Goal: Information Seeking & Learning: Learn about a topic

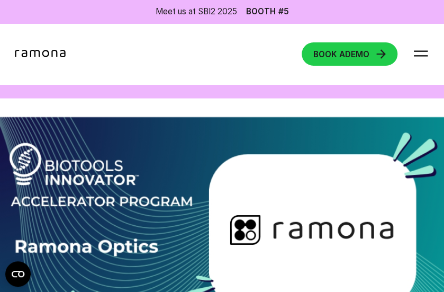
scroll to position [3423, 0]
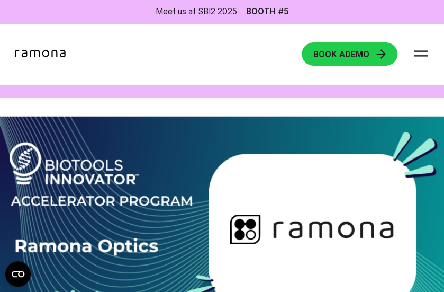
click at [60, 75] on span "Read more" at bounding box center [47, 70] width 48 height 10
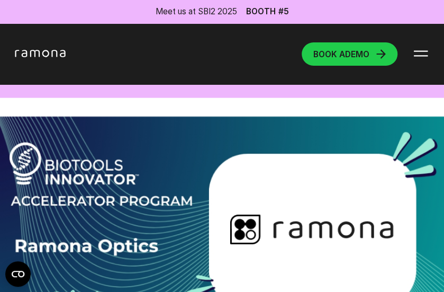
scroll to position [0, 0]
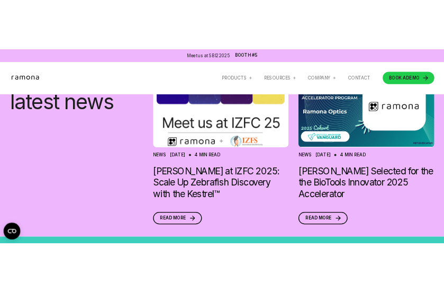
scroll to position [1164, 0]
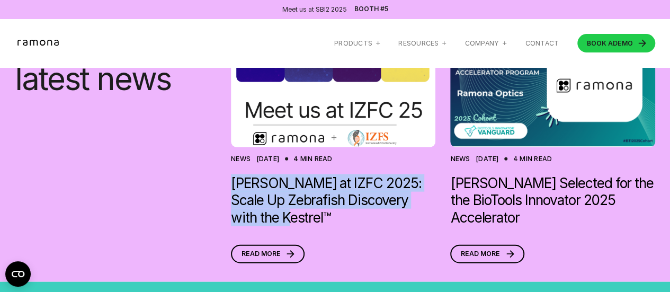
drag, startPoint x: 221, startPoint y: 193, endPoint x: 283, endPoint y: 232, distance: 73.7
click at [283, 232] on div "Discover latest news News Jun 18, 2025 4 min read Ramona at IZFC 2025: Scale Up…" at bounding box center [335, 147] width 640 height 231
copy h3 "[PERSON_NAME] at IZFC 2025: Scale Up Zebrafish Discovery with the Kestrel™"
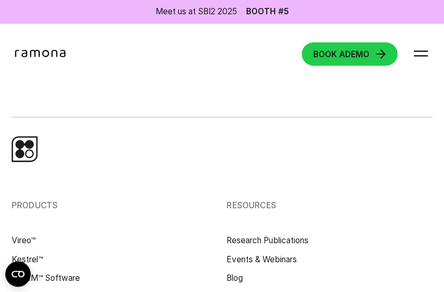
scroll to position [3757, 0]
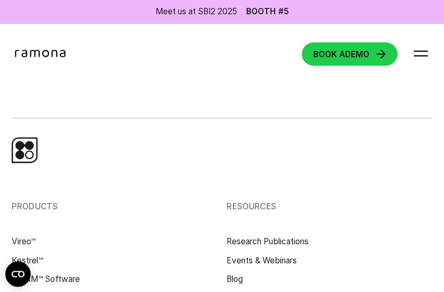
drag, startPoint x: 186, startPoint y: 134, endPoint x: 230, endPoint y: 249, distance: 123.2
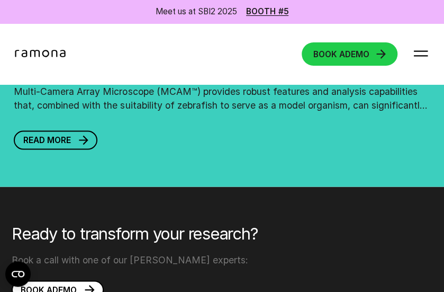
scroll to position [3205, 0]
